Goal: Find specific page/section: Find specific page/section

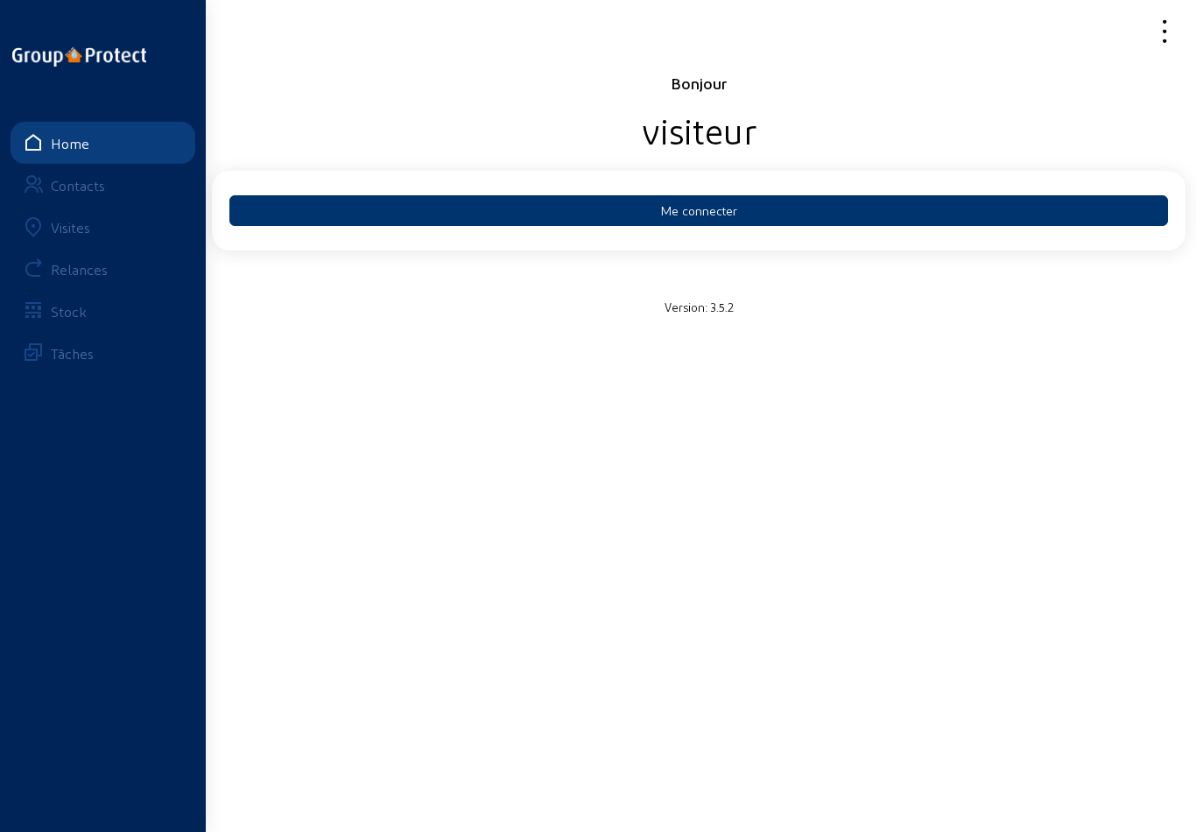
click at [877, 218] on button "Me connecter" at bounding box center [698, 210] width 939 height 31
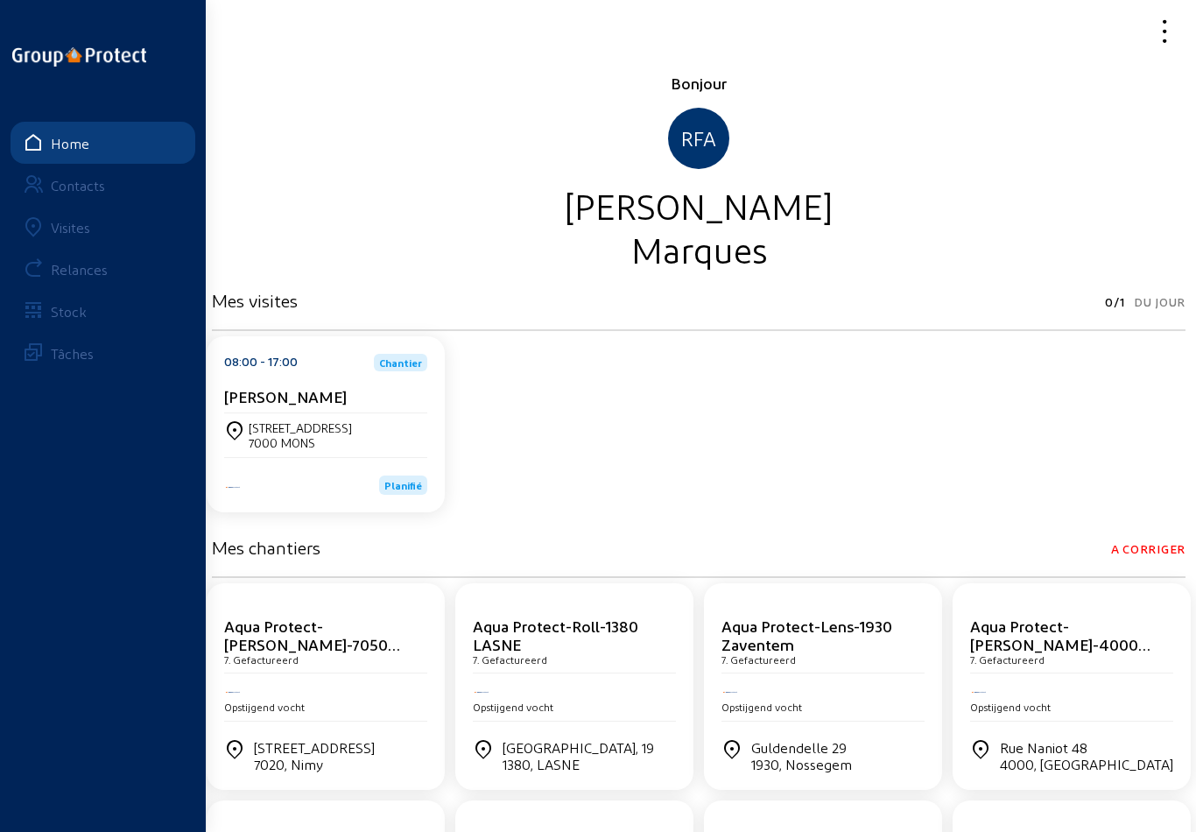
click at [279, 401] on cam-card-title "Marine Bergmans" at bounding box center [285, 396] width 123 height 18
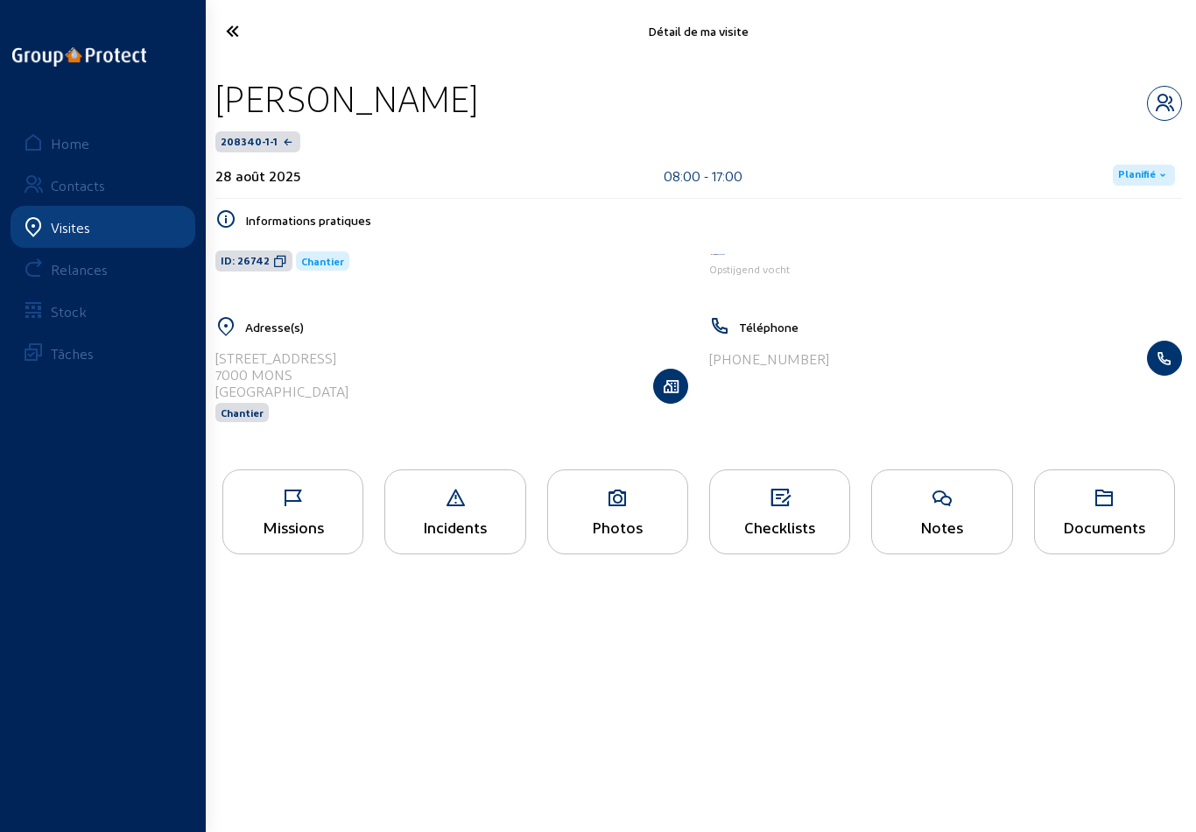
click at [276, 509] on icon at bounding box center [292, 498] width 139 height 21
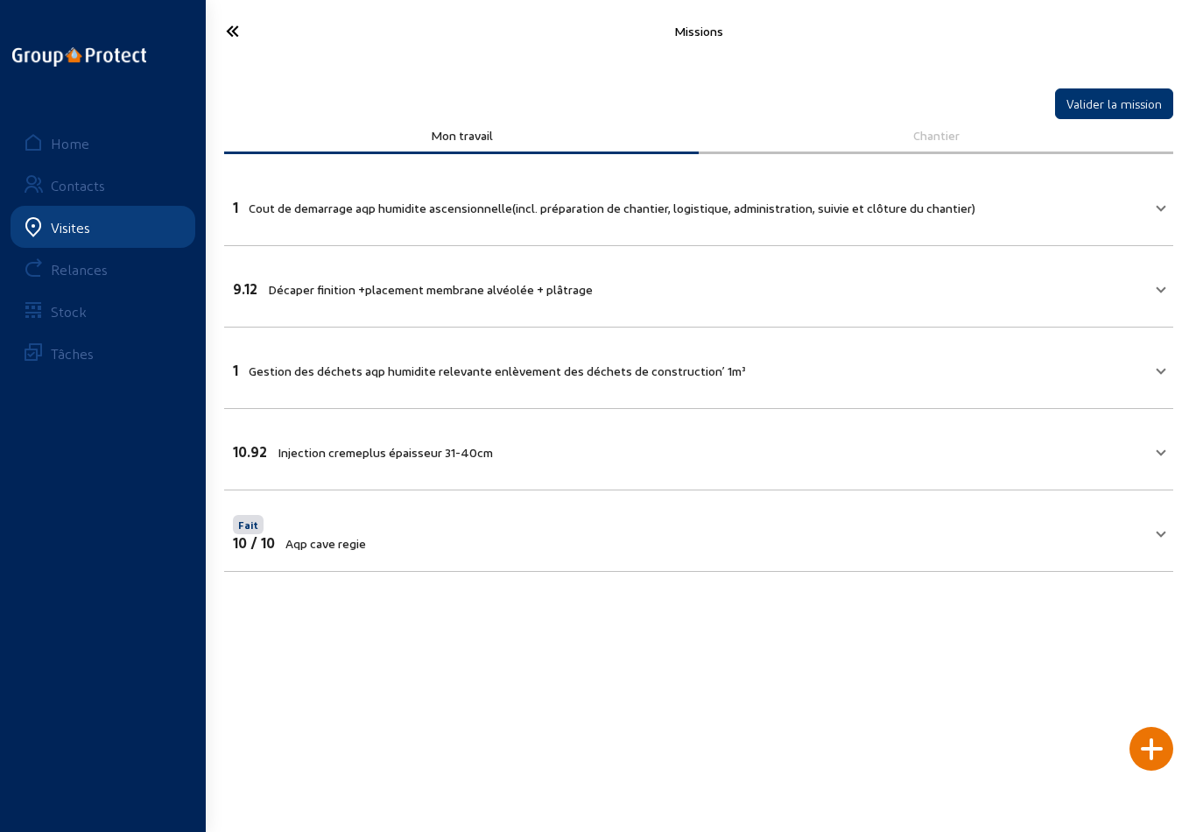
click at [235, 43] on icon at bounding box center [284, 31] width 134 height 31
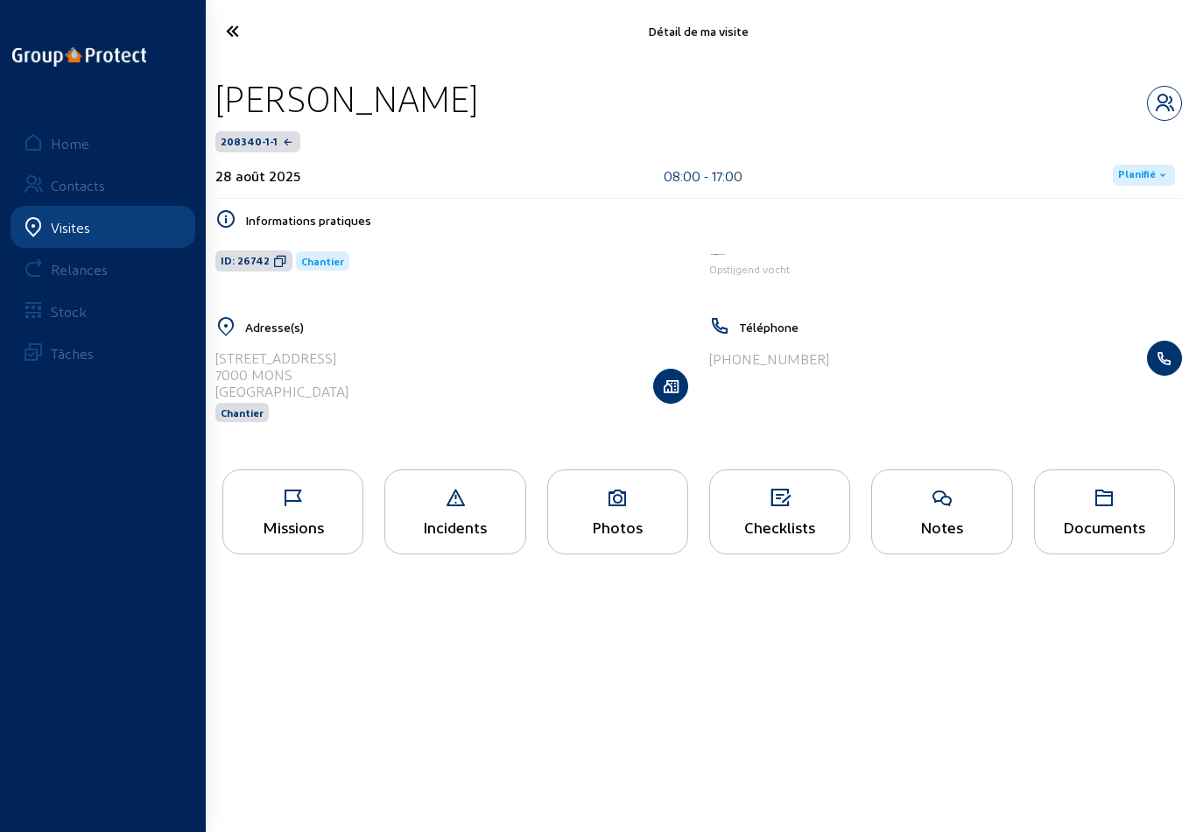
click at [695, 754] on main "Détail de ma visite Marine Bergmans 208340-1-1 28 août 2025 08:00 - 17:00 Plani…" at bounding box center [598, 389] width 1196 height 779
